Goal: Information Seeking & Learning: Learn about a topic

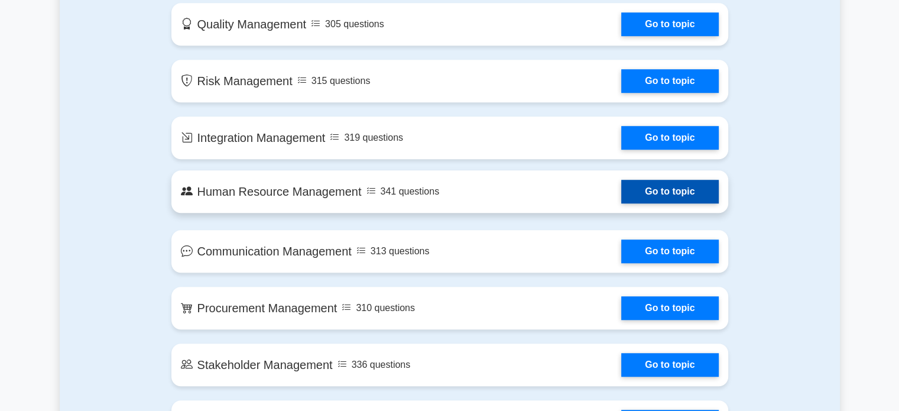
scroll to position [886, 0]
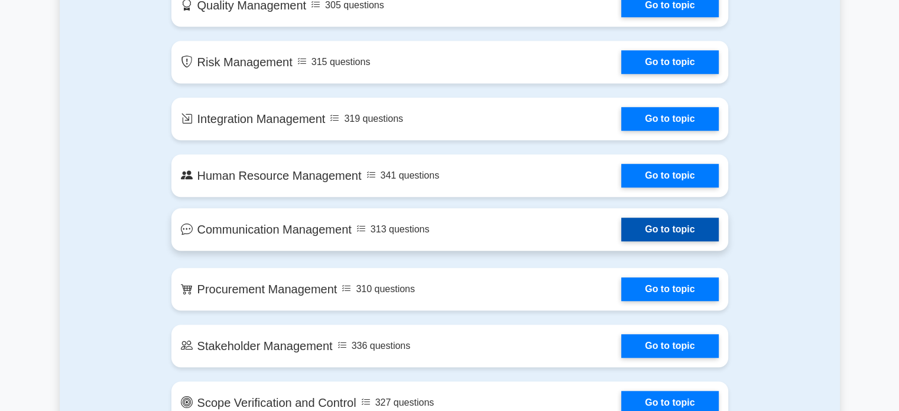
click at [621, 232] on link "Go to topic" at bounding box center [669, 229] width 97 height 24
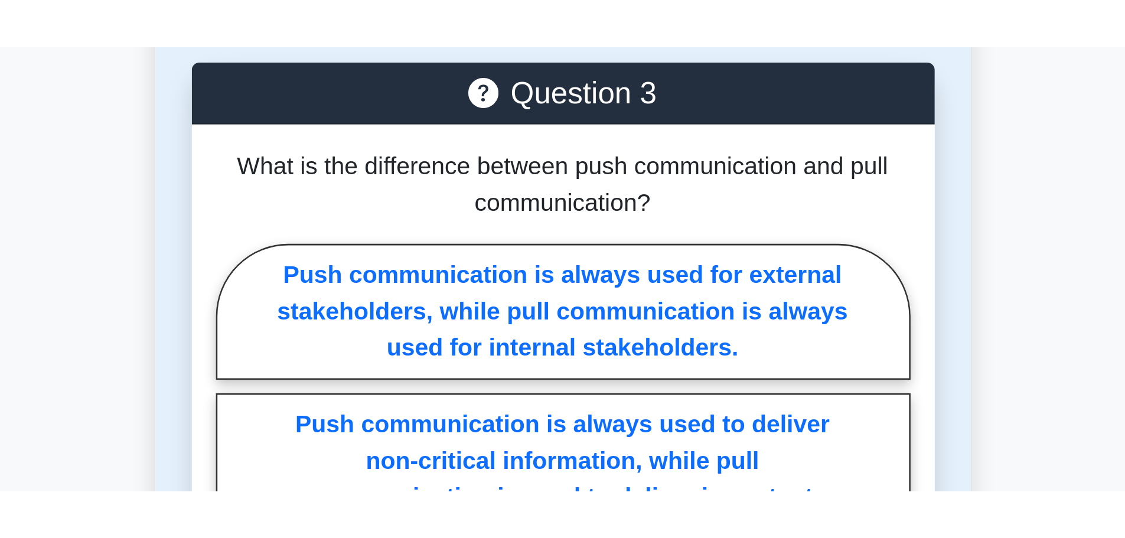
scroll to position [1152, 0]
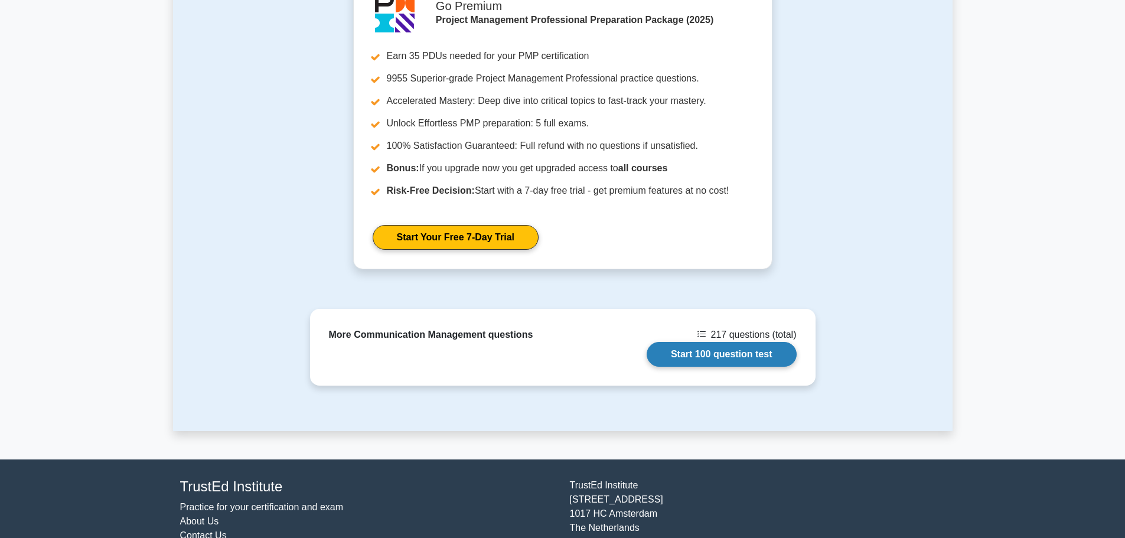
click at [715, 342] on link "Start 100 question test" at bounding box center [722, 354] width 150 height 25
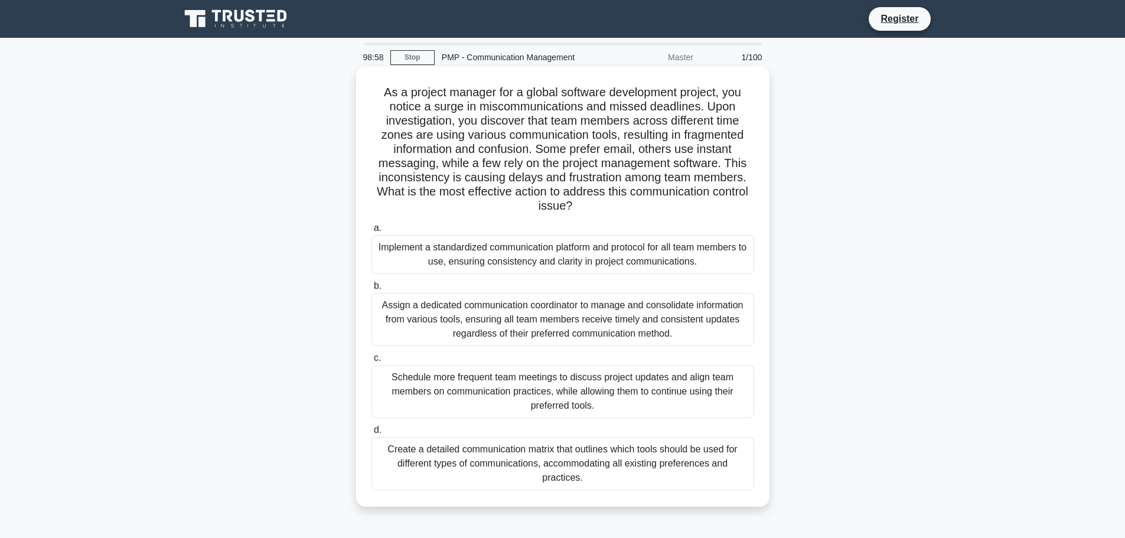
click at [602, 261] on div "Implement a standardized communication platform and protocol for all team membe…" at bounding box center [563, 254] width 383 height 39
click at [372, 232] on input "a. Implement a standardized communication platform and protocol for all team me…" at bounding box center [372, 229] width 0 height 8
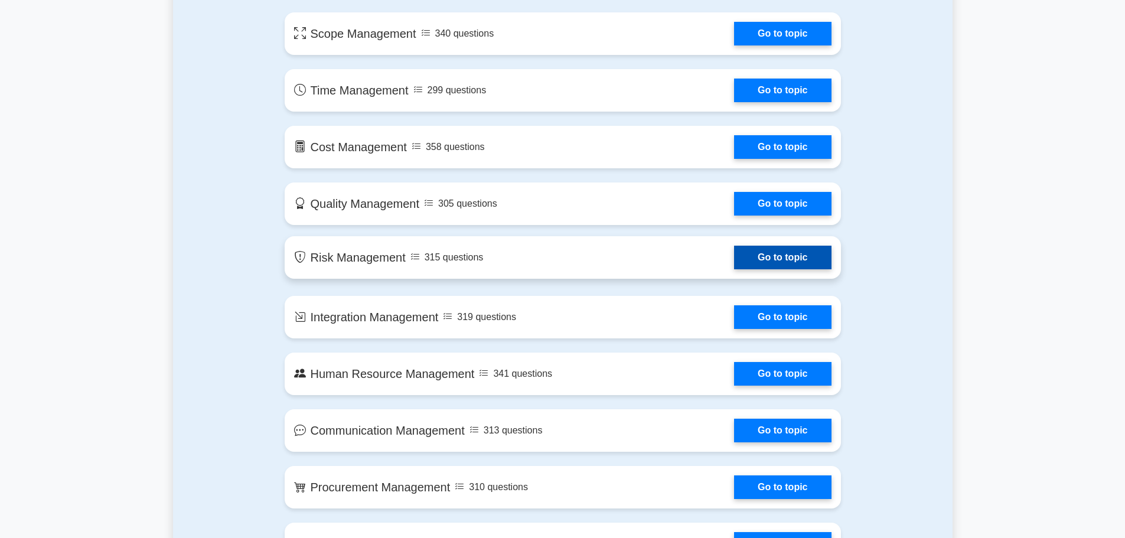
scroll to position [709, 0]
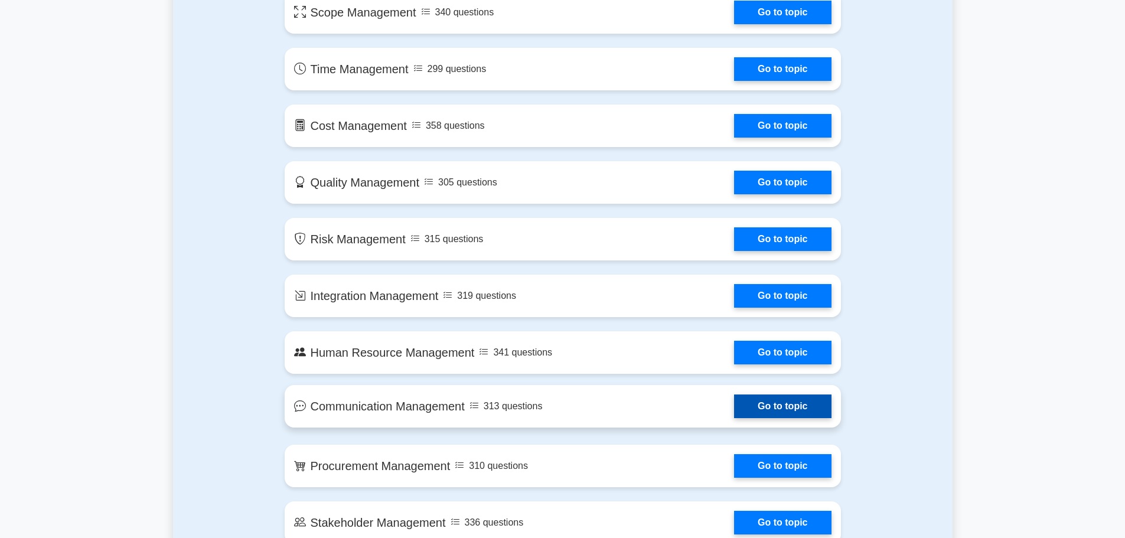
click at [734, 409] on link "Go to topic" at bounding box center [782, 407] width 97 height 24
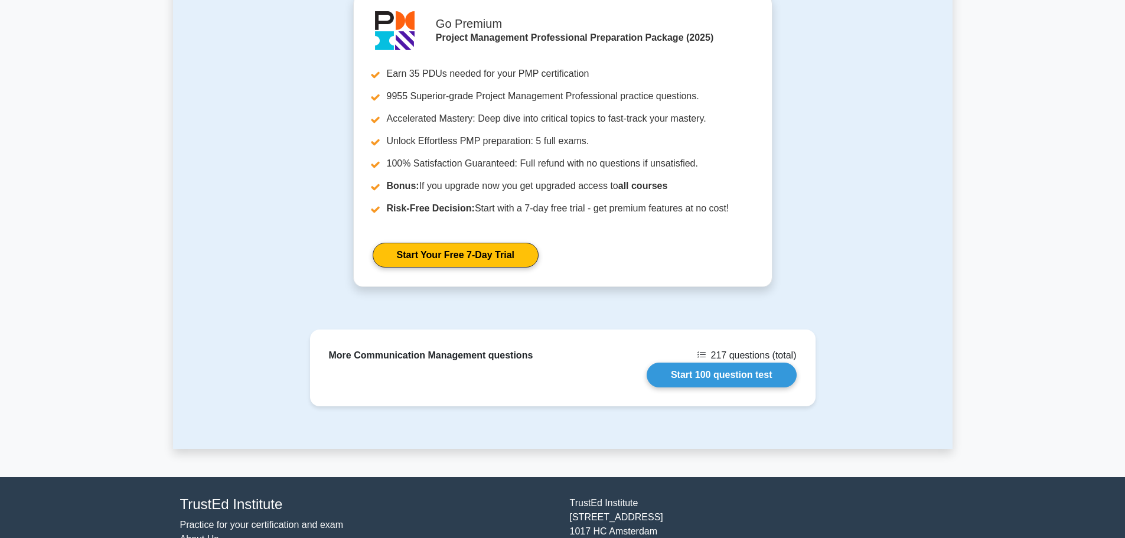
scroll to position [1176, 0]
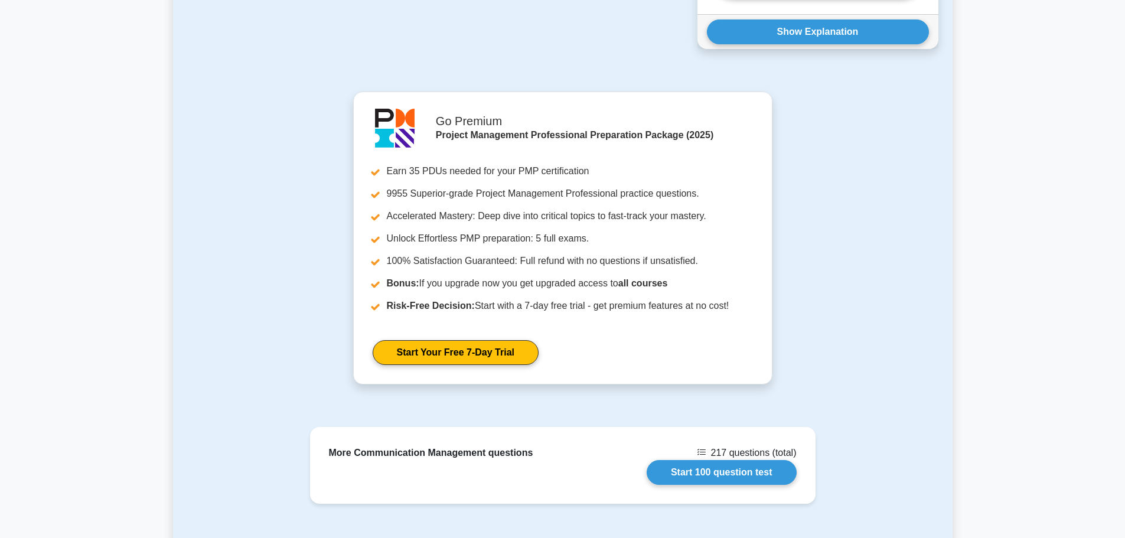
scroll to position [1058, 0]
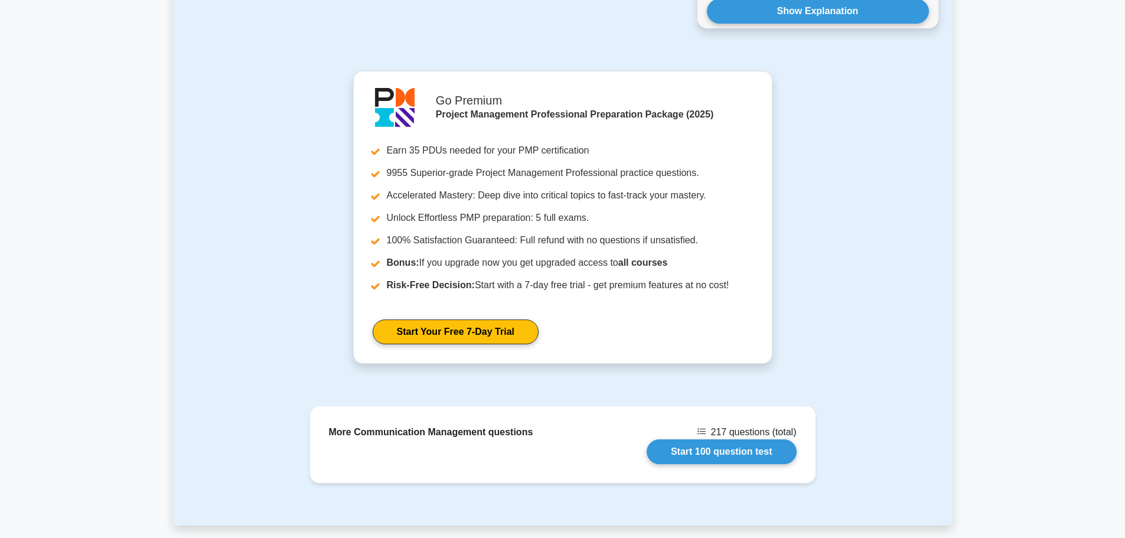
click at [928, 269] on div "Go Premium Project Management Professional Preparation Package (2025) Earn 35 P…" at bounding box center [563, 224] width 766 height 307
